Goal: Navigation & Orientation: Find specific page/section

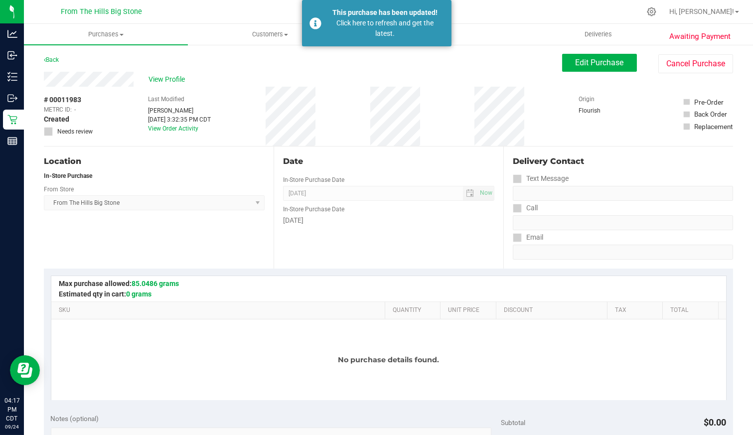
click at [294, 59] on div "Back Edit Purchase Cancel Purchase" at bounding box center [388, 63] width 689 height 18
click at [371, 23] on div "Click here to refresh and get the latest." at bounding box center [385, 28] width 117 height 21
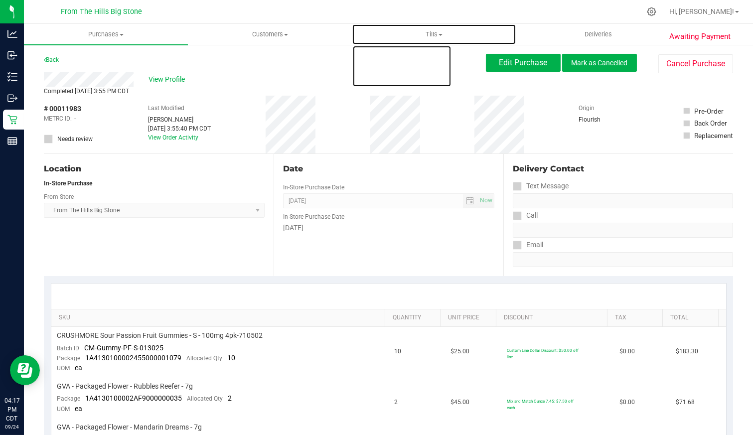
click at [439, 35] on span at bounding box center [441, 35] width 4 height 2
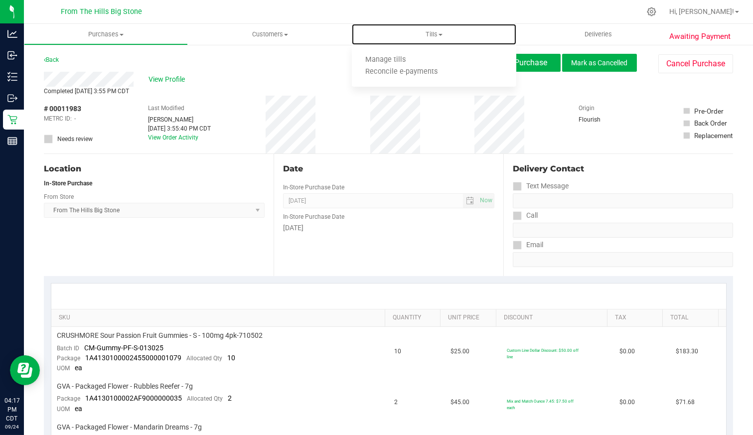
click at [425, 59] on li "Manage tills" at bounding box center [434, 60] width 164 height 12
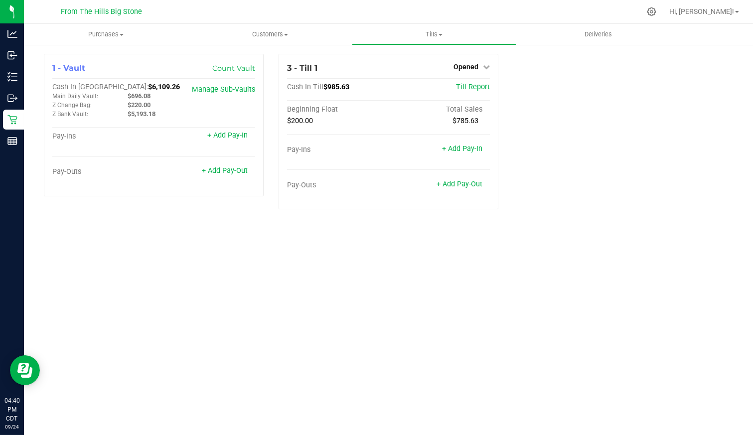
drag, startPoint x: 0, startPoint y: 0, endPoint x: 580, endPoint y: 134, distance: 595.0
click at [580, 134] on div "1 - Vault Count Vault Cash In Vault: $6,109.26 Main Daily Vault: $696.08 Z Chan…" at bounding box center [388, 136] width 704 height 164
